Goal: Information Seeking & Learning: Find specific fact

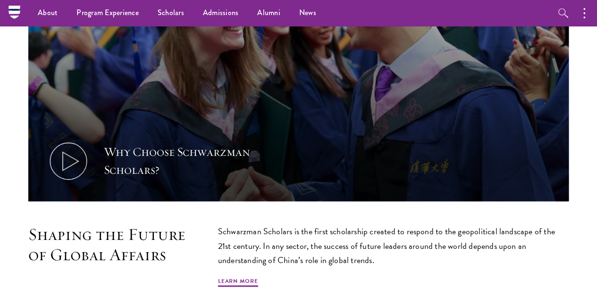
scroll to position [339, 0]
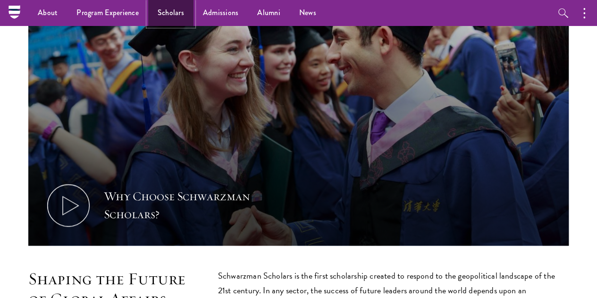
click at [179, 18] on link "Scholars" at bounding box center [170, 13] width 45 height 26
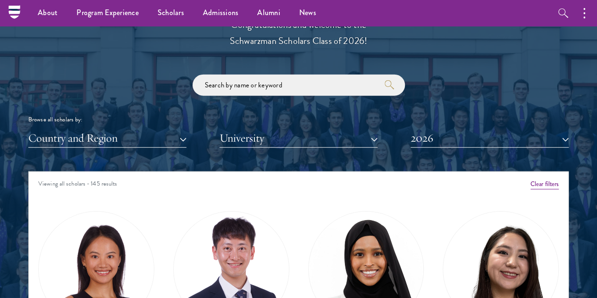
scroll to position [1060, 0]
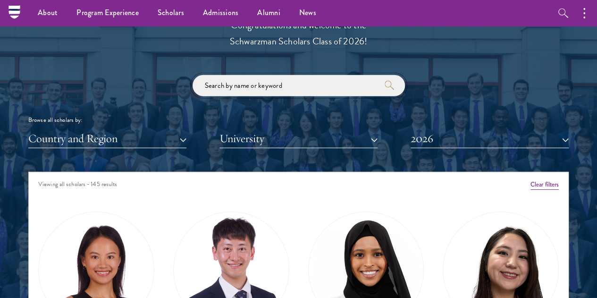
click at [264, 75] on input "search" at bounding box center [299, 85] width 213 height 21
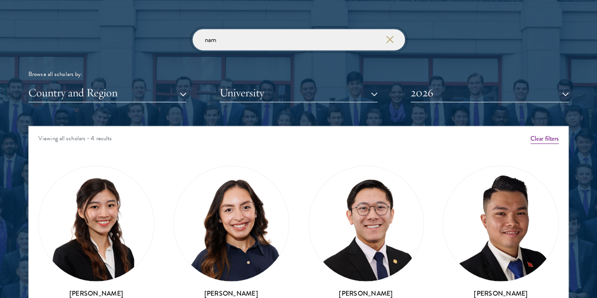
scroll to position [1106, 0]
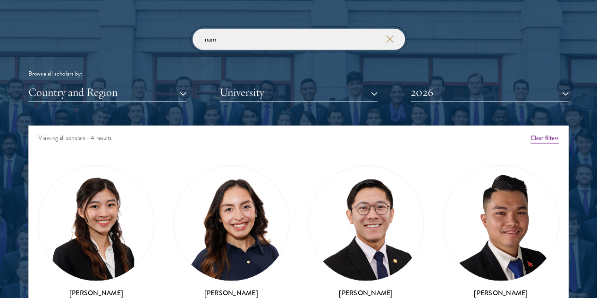
type input "nam"
click at [393, 35] on icon "button" at bounding box center [390, 39] width 8 height 8
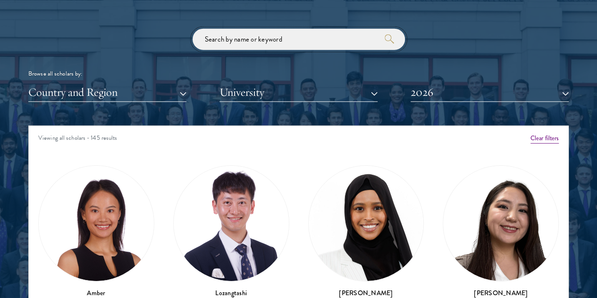
click at [336, 29] on input "search" at bounding box center [299, 39] width 213 height 21
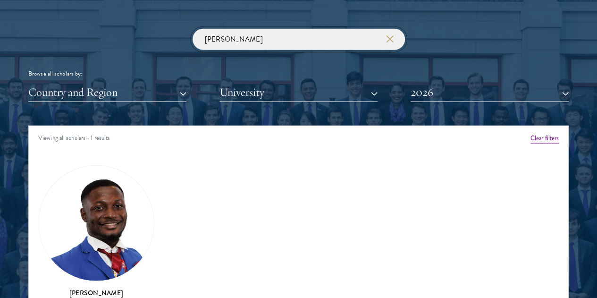
type input "jesse"
click at [127, 185] on img at bounding box center [96, 223] width 115 height 115
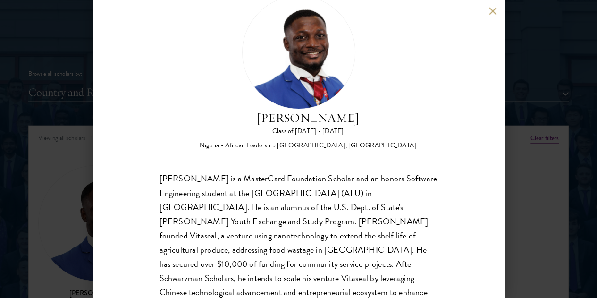
scroll to position [35, 0]
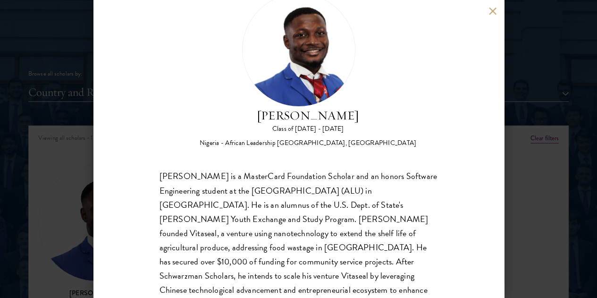
click at [318, 170] on div "Jesse Maikarfi is a MasterCard Foundation Scholar and an honors Software Engine…" at bounding box center [299, 248] width 279 height 156
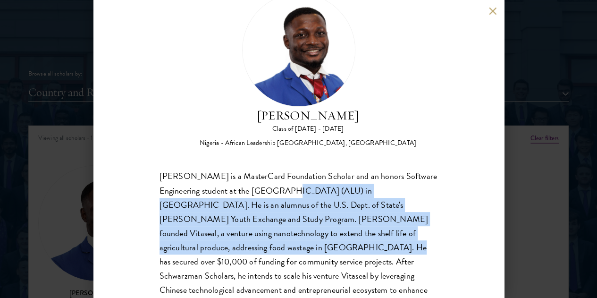
drag, startPoint x: 318, startPoint y: 153, endPoint x: 310, endPoint y: 222, distance: 70.3
click at [310, 222] on div "Jesse Maikarfi is a MasterCard Foundation Scholar and an honors Software Engine…" at bounding box center [299, 248] width 279 height 156
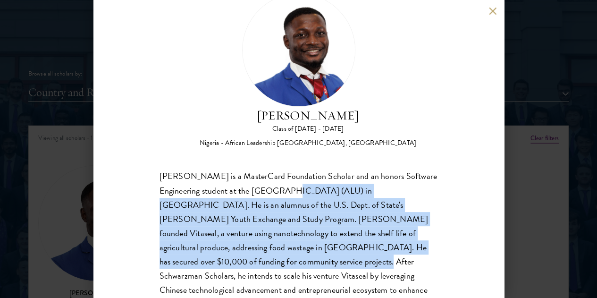
click at [310, 222] on div "Jesse Maikarfi is a MasterCard Foundation Scholar and an honors Software Engine…" at bounding box center [299, 248] width 279 height 156
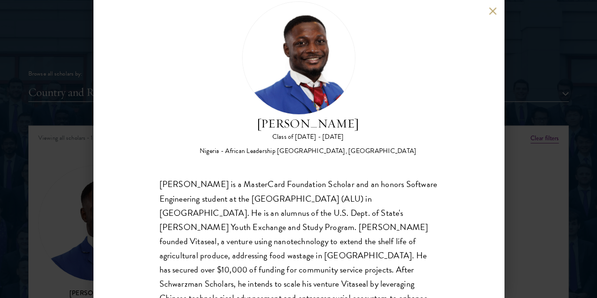
scroll to position [26, 0]
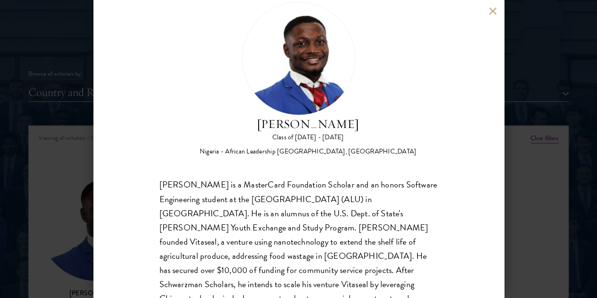
click at [310, 222] on div "Jesse Maikarfi is a MasterCard Foundation Scholar and an honors Software Engine…" at bounding box center [299, 256] width 279 height 156
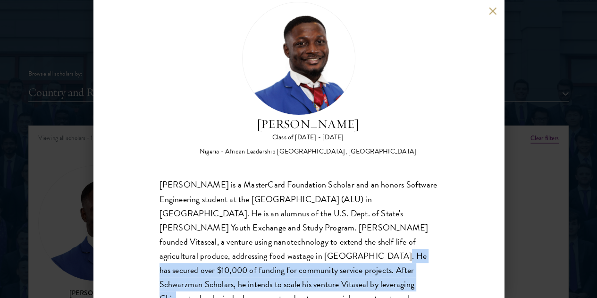
drag, startPoint x: 310, startPoint y: 222, endPoint x: 323, endPoint y: 259, distance: 38.8
click at [323, 259] on div "Jesse Maikarfi is a MasterCard Foundation Scholar and an honors Software Engine…" at bounding box center [299, 256] width 279 height 156
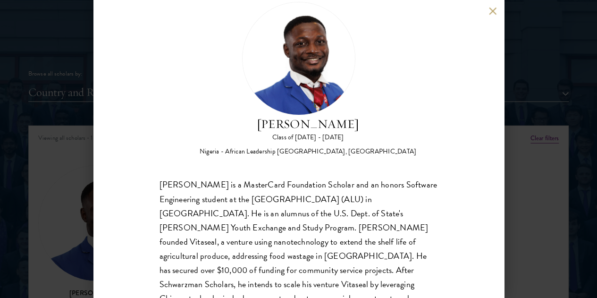
scroll to position [0, 0]
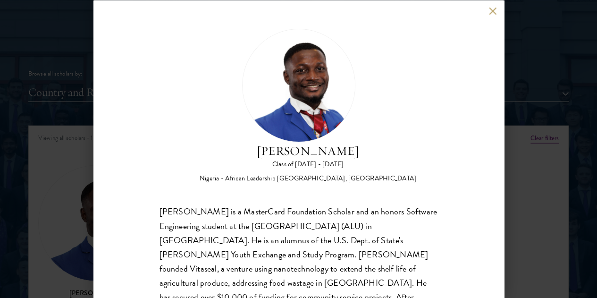
click at [516, 99] on div "Jesse Maikarfi Class of 2025 - 2026 Nigeria - African Leadership University, Rw…" at bounding box center [298, 149] width 597 height 298
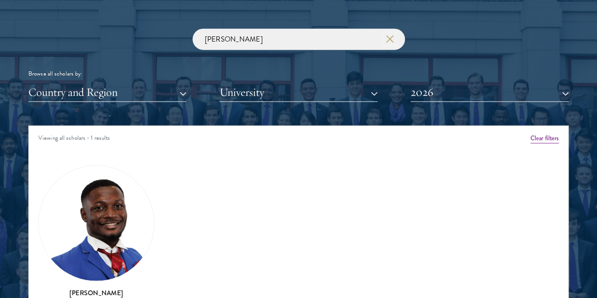
click at [393, 33] on use "button" at bounding box center [390, 39] width 13 height 13
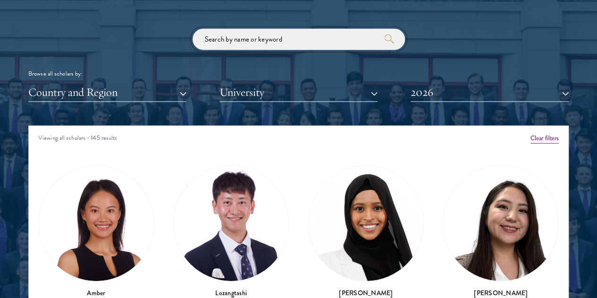
click at [345, 29] on input "search" at bounding box center [299, 39] width 213 height 21
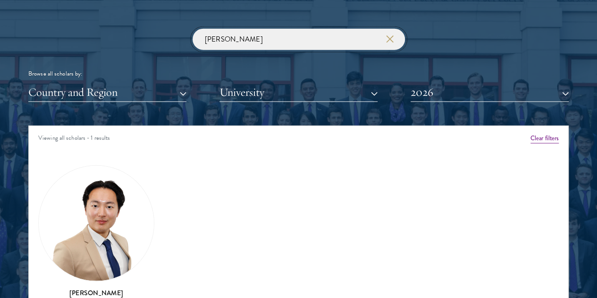
type input "joon"
